Goal: Information Seeking & Learning: Stay updated

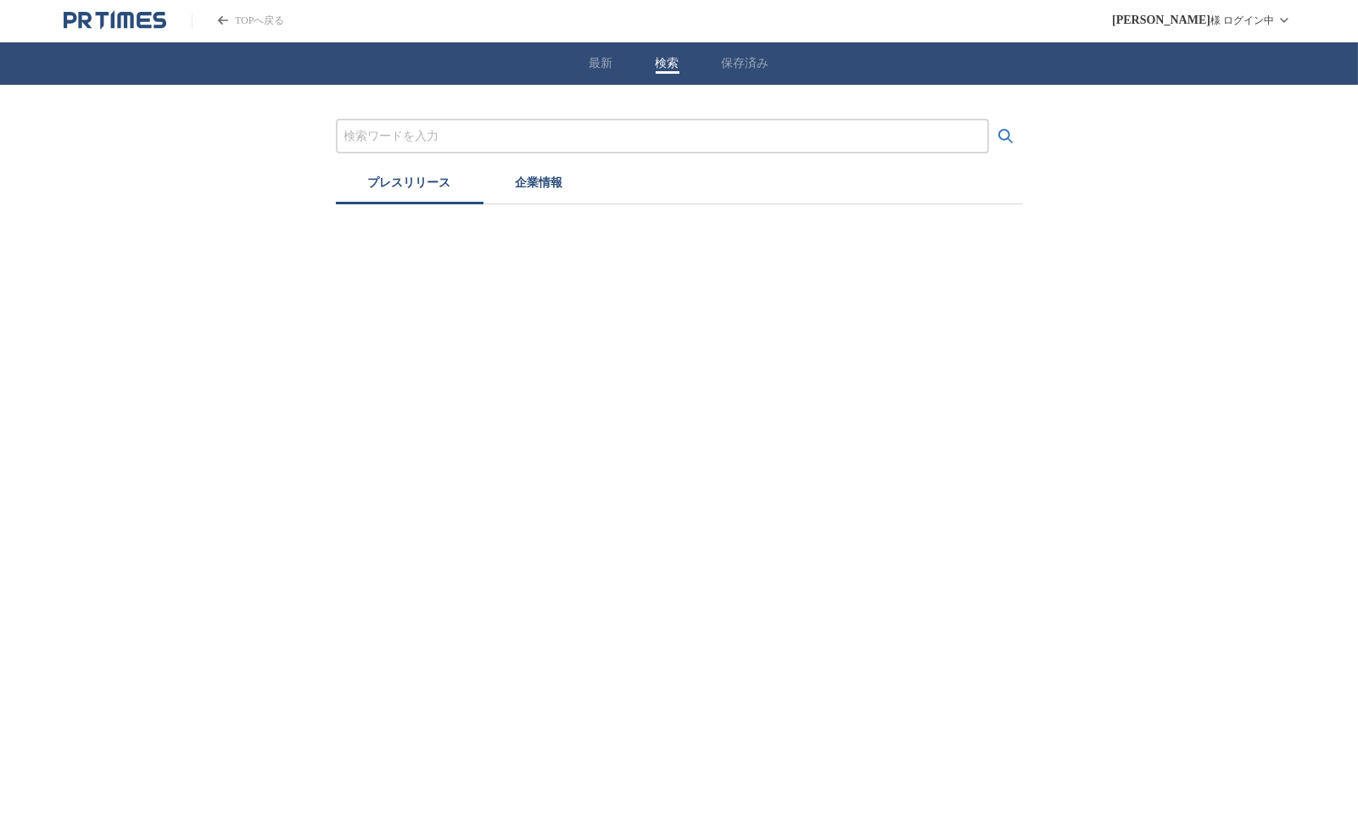
click at [388, 134] on input "プレスリリースおよび企業を検索する" at bounding box center [662, 136] width 636 height 19
click at [989, 120] on button "検索する" at bounding box center [1006, 137] width 34 height 34
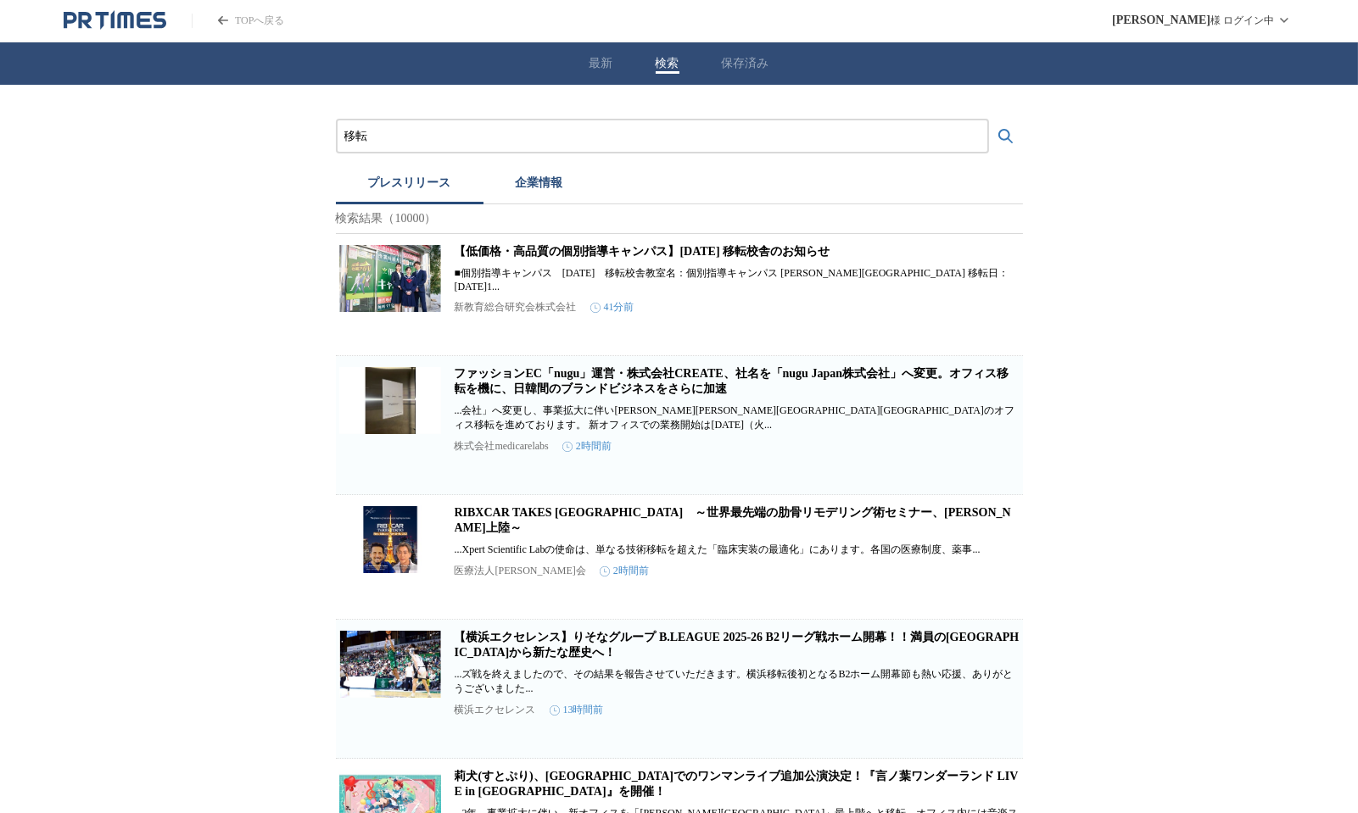
click at [408, 134] on input "移転" at bounding box center [662, 136] width 636 height 19
type input "移"
type input "か"
type input "オフィス拡大"
click at [989, 120] on button "検索する" at bounding box center [1006, 137] width 34 height 34
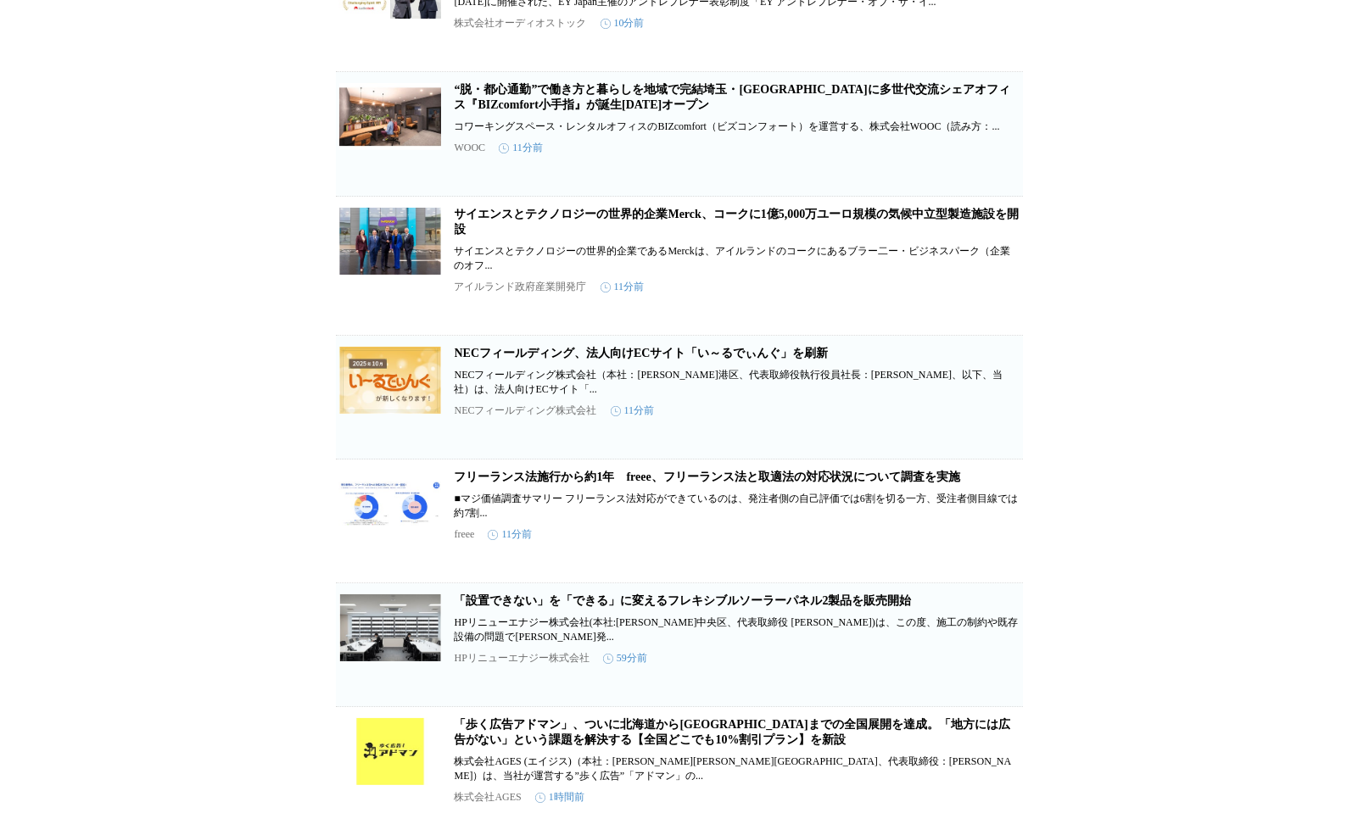
scroll to position [288, 0]
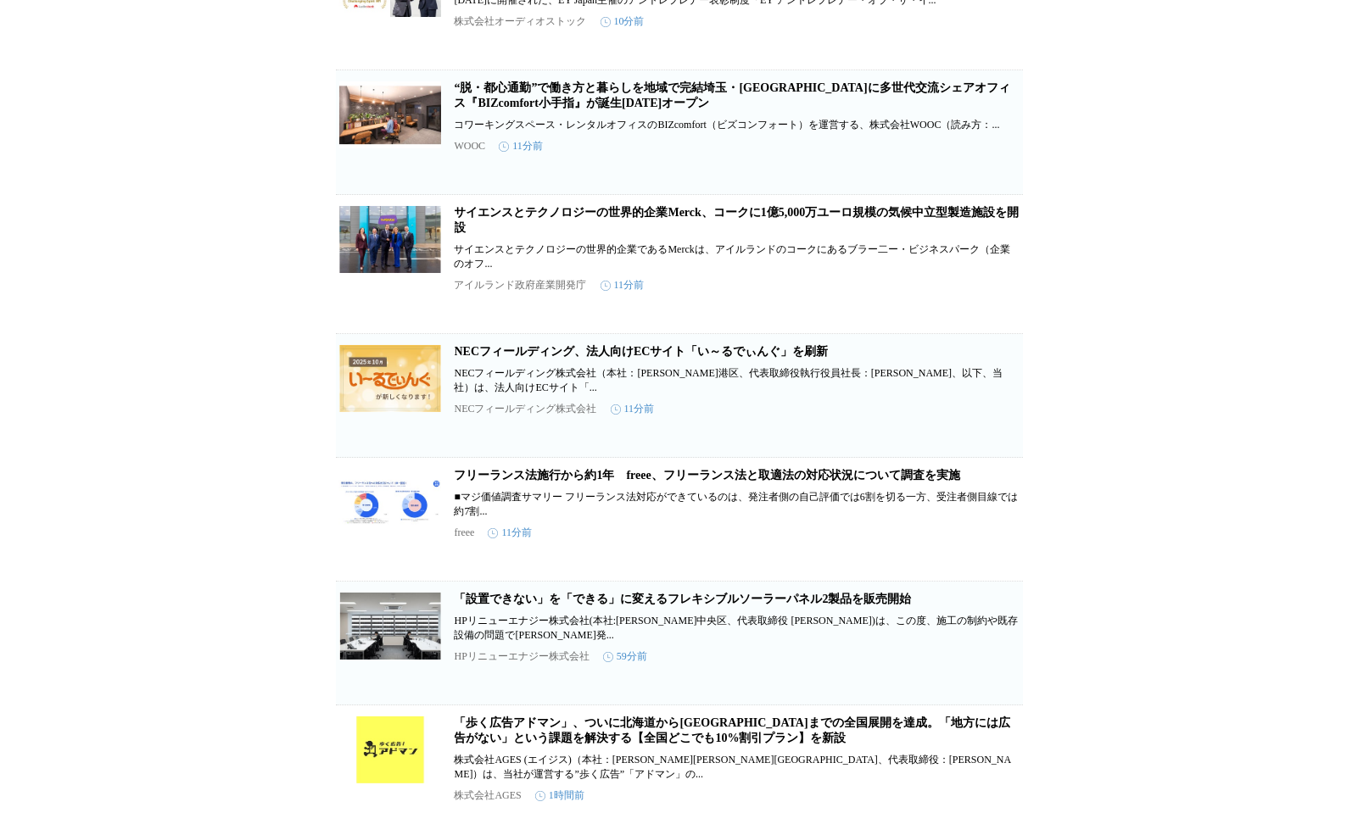
click at [539, 226] on link "サイエンスとテクノロジーの世界的企業Merck、コークに1億5,000万ユーロ規模の気候中立型製造施設を開設" at bounding box center [737, 220] width 565 height 28
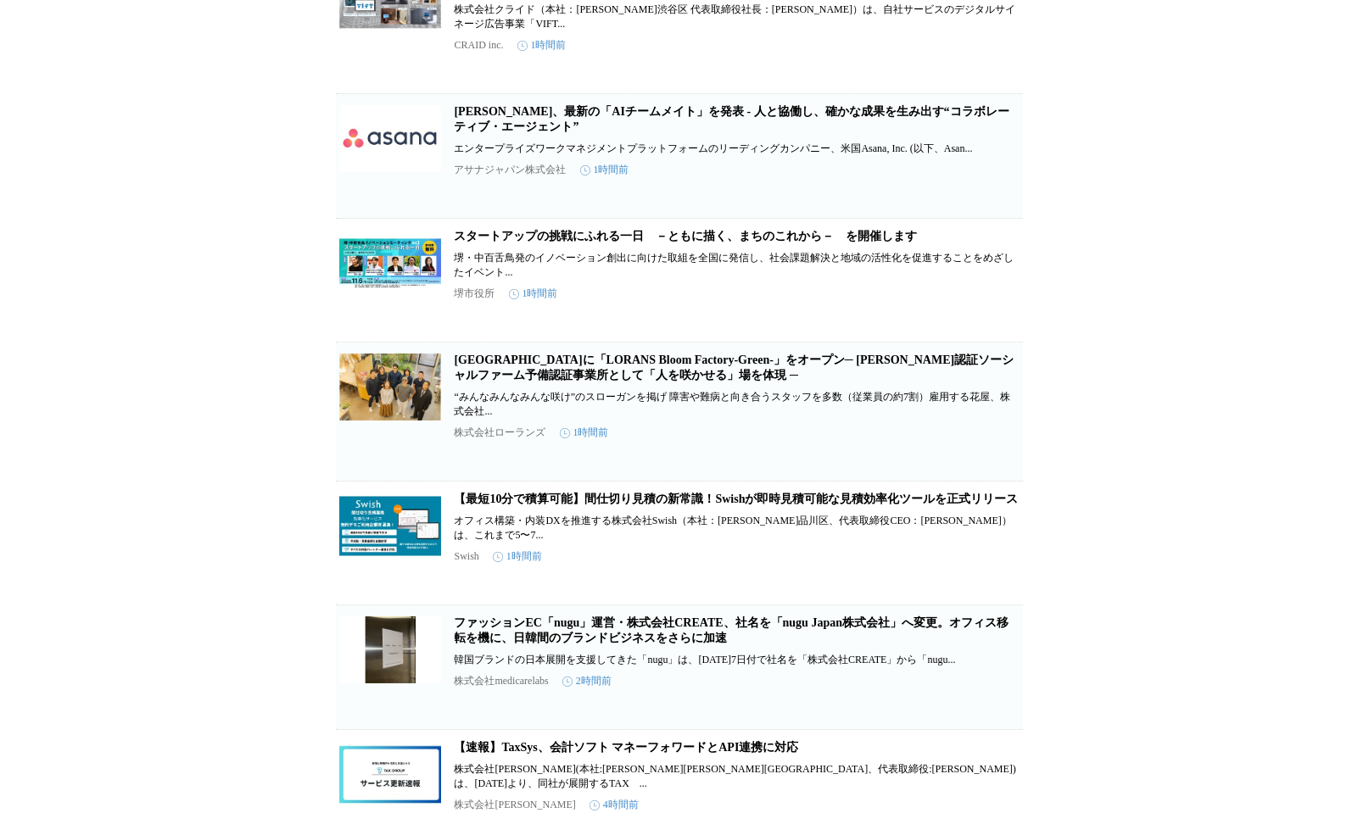
scroll to position [1307, 0]
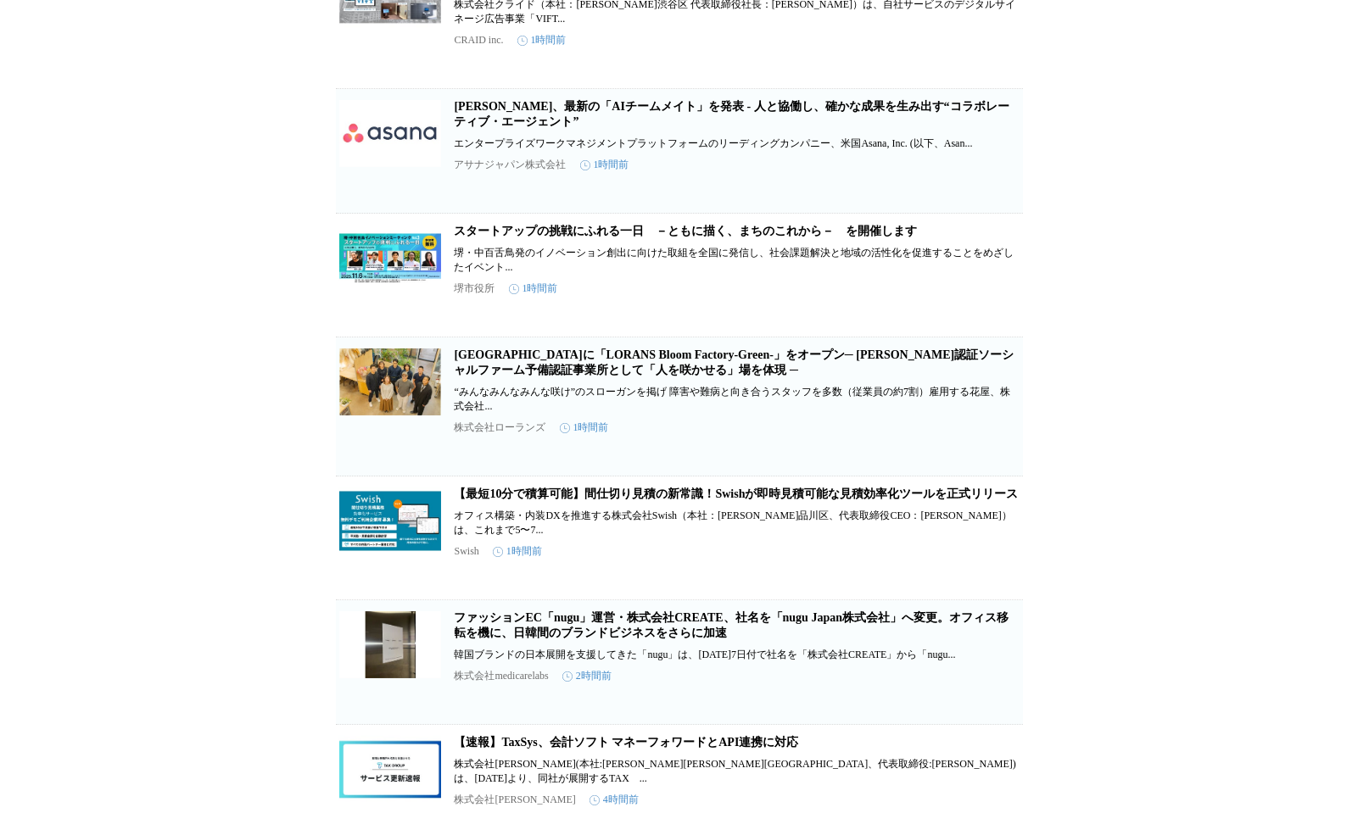
click at [630, 239] on h2 "スタートアップの挑戦にふれる一日　－ともに描く、まちのこれから－　を開催します" at bounding box center [737, 231] width 565 height 15
click at [610, 237] on link "スタートアップの挑戦にふれる一日　－ともに描く、まちのこれから－　を開催します" at bounding box center [686, 231] width 463 height 13
click at [484, 377] on link "[GEOGRAPHIC_DATA]に「LORANS Bloom Factory-Green-」をオープン─ [PERSON_NAME]認証ソーシャルファーム予…" at bounding box center [735, 363] width 560 height 28
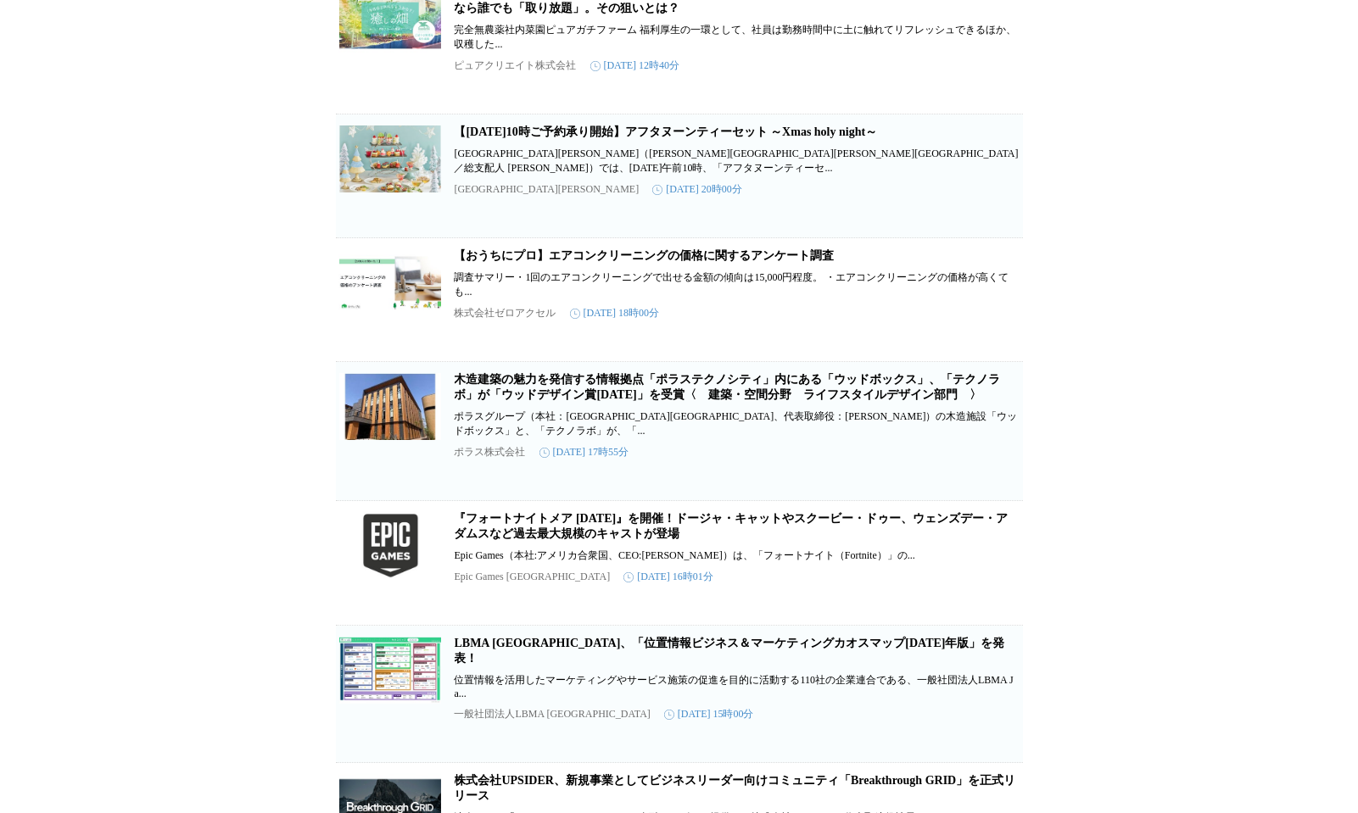
scroll to position [3096, 0]
